Goal: Information Seeking & Learning: Learn about a topic

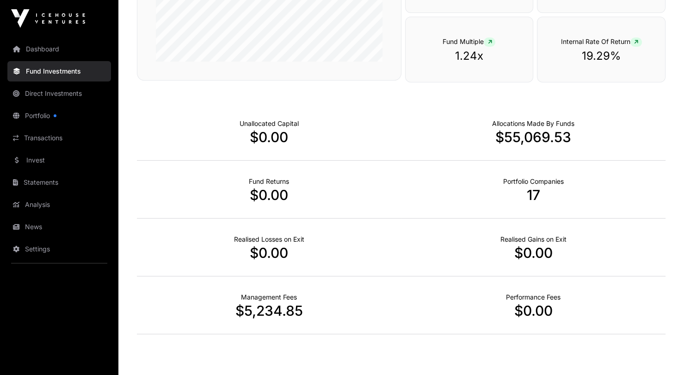
scroll to position [247, 0]
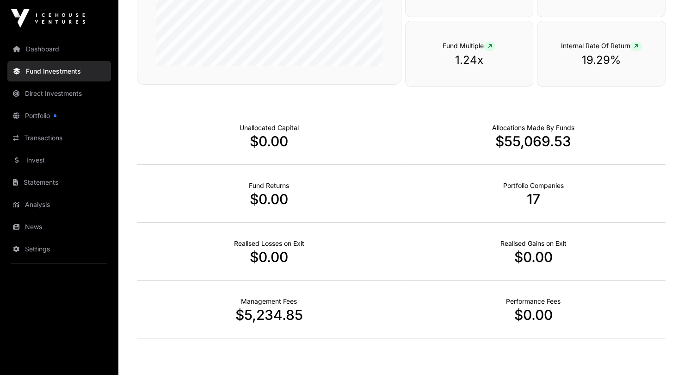
click at [46, 99] on link "Direct Investments" at bounding box center [59, 93] width 104 height 20
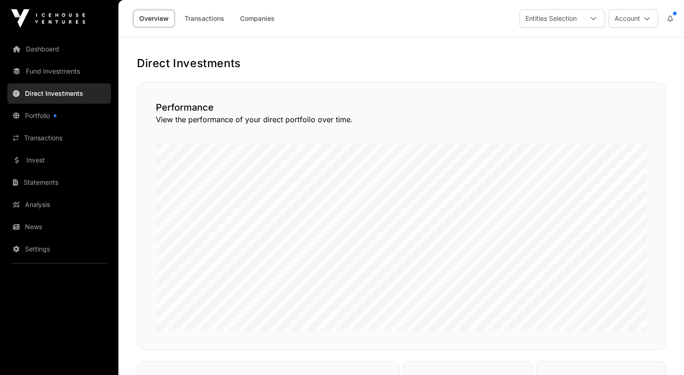
click at [207, 14] on link "Transactions" at bounding box center [205, 19] width 52 height 18
click at [254, 19] on link "Companies" at bounding box center [257, 19] width 47 height 18
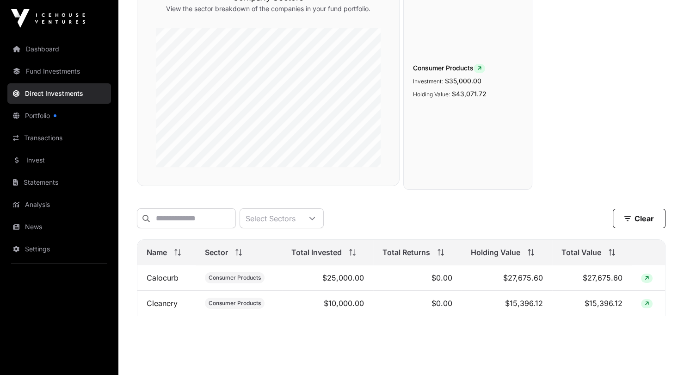
scroll to position [145, 0]
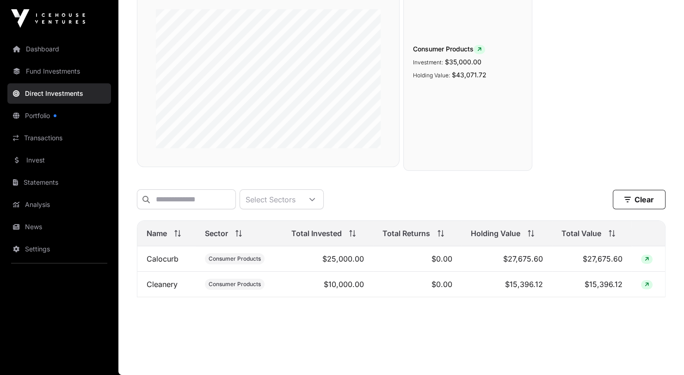
click at [643, 255] on span at bounding box center [647, 259] width 12 height 9
click at [646, 256] on icon at bounding box center [647, 259] width 4 height 6
click at [168, 254] on link "Calocurb" at bounding box center [163, 258] width 32 height 9
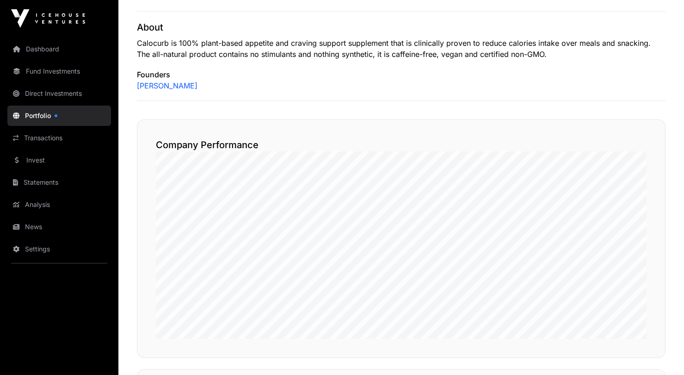
scroll to position [338, 0]
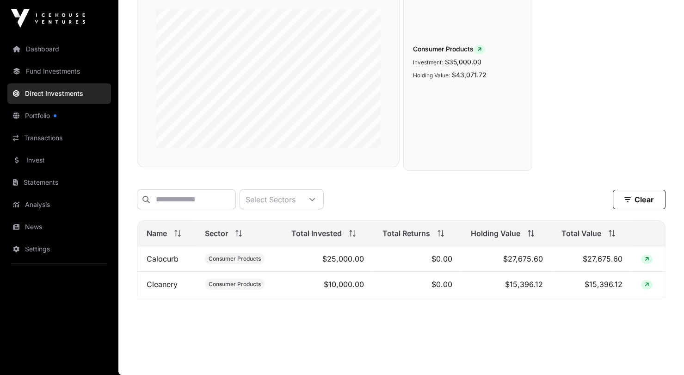
scroll to position [145, 0]
click at [646, 256] on icon at bounding box center [647, 259] width 4 height 6
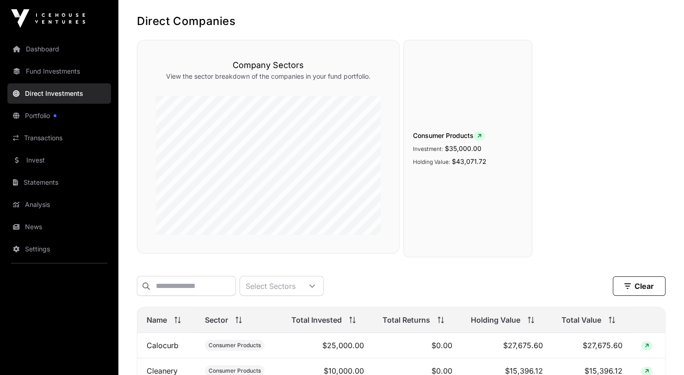
scroll to position [0, 0]
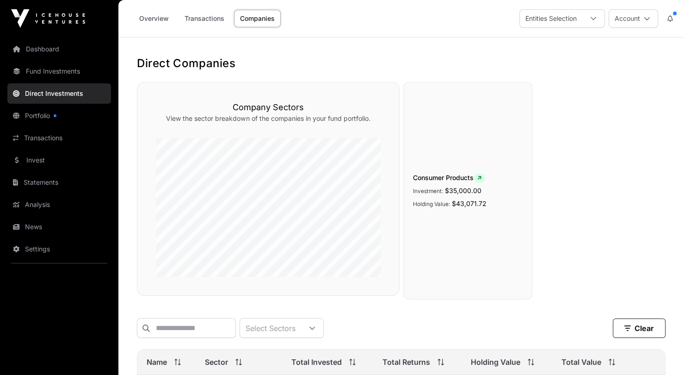
click at [147, 15] on link "Overview" at bounding box center [154, 19] width 42 height 18
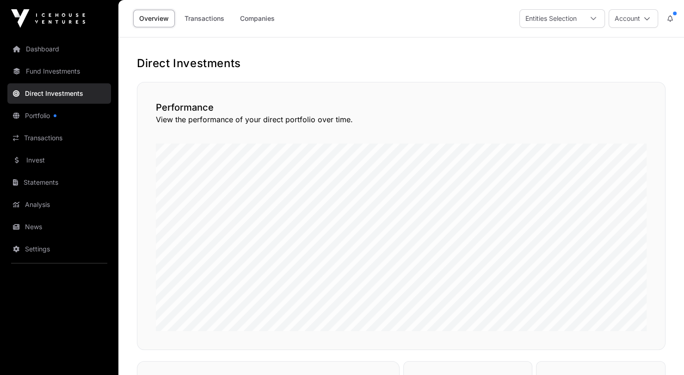
click at [36, 44] on link "Dashboard" at bounding box center [59, 49] width 104 height 20
